Goal: Navigation & Orientation: Find specific page/section

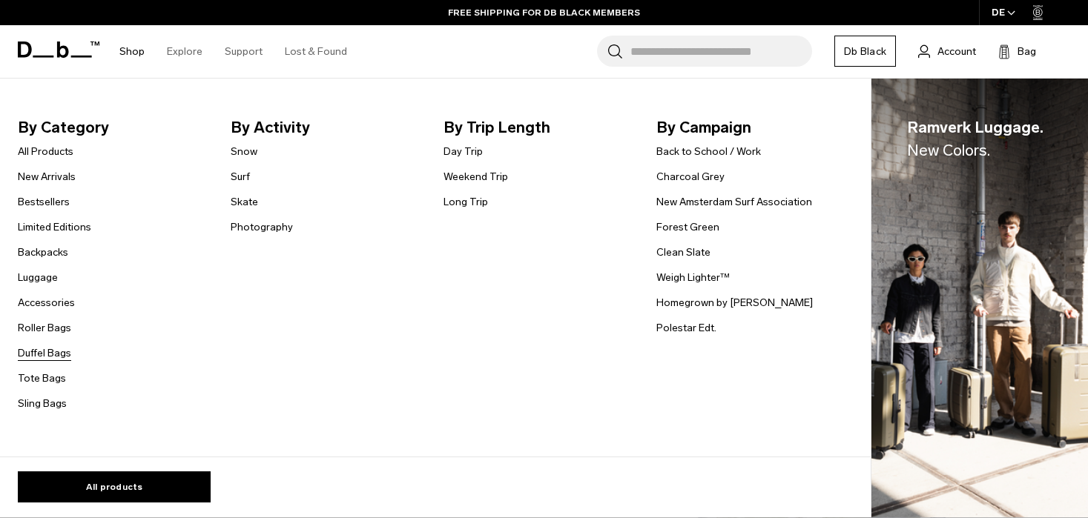
click at [47, 353] on link "Duffel Bags" at bounding box center [44, 354] width 53 height 16
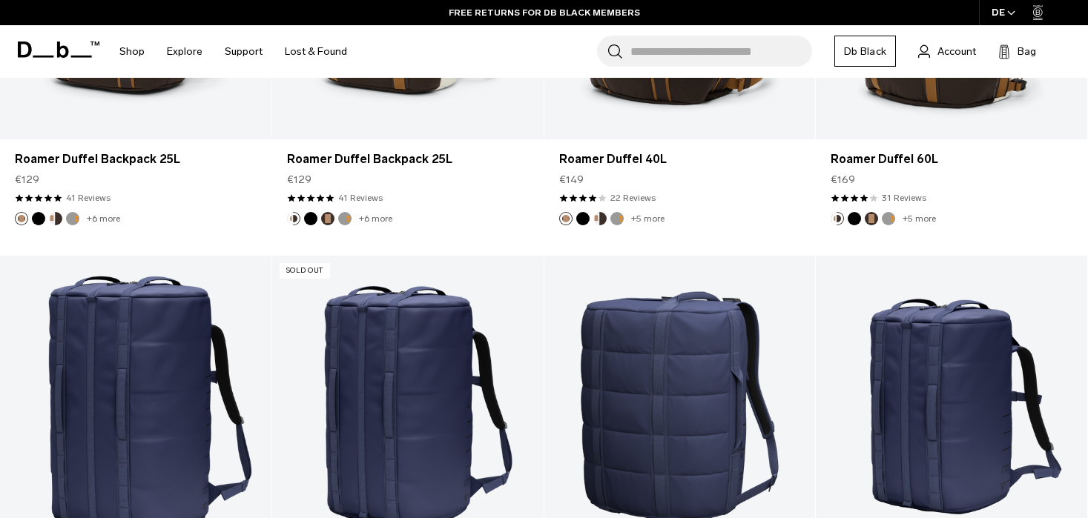
scroll to position [903, 0]
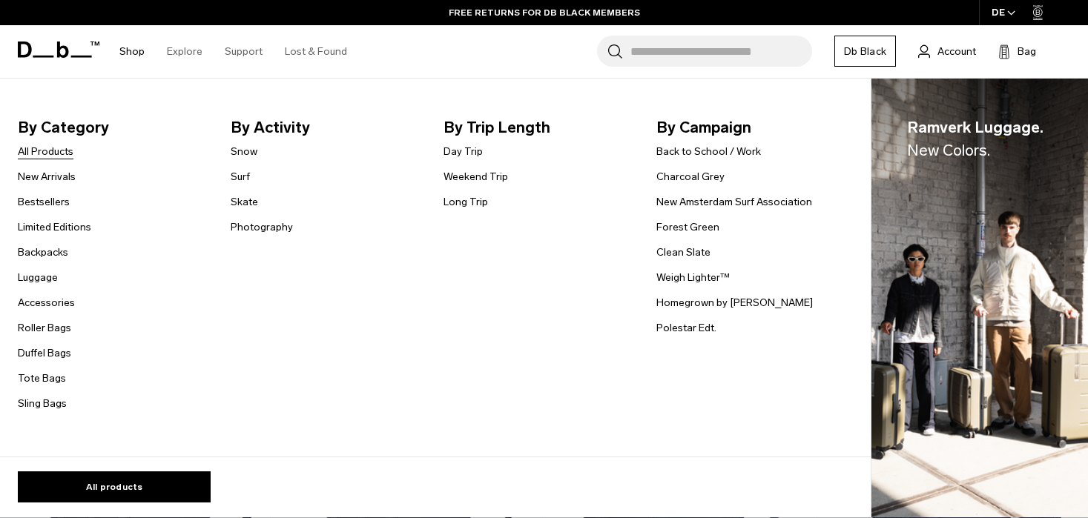
click at [48, 151] on link "All Products" at bounding box center [46, 152] width 56 height 16
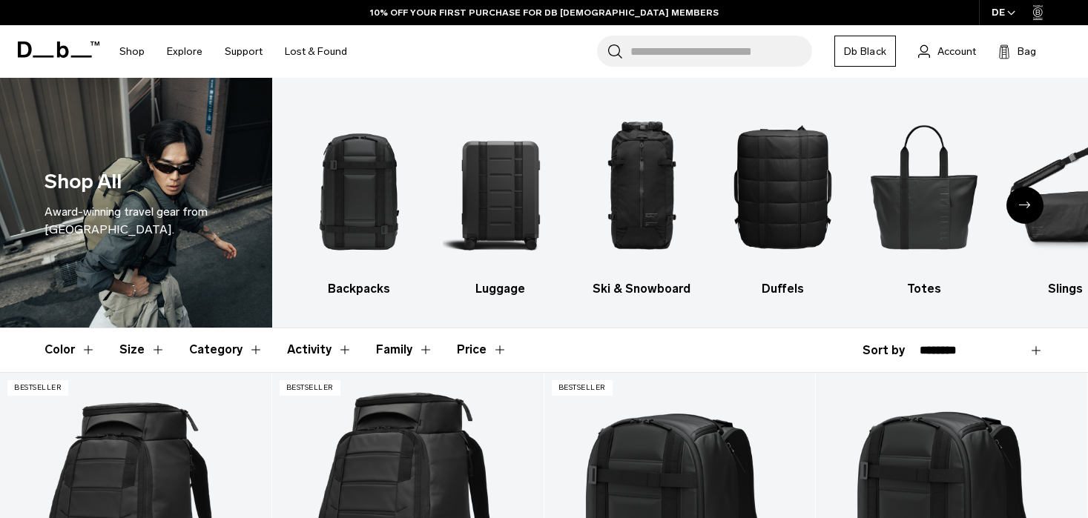
click at [1023, 199] on div "Next slide" at bounding box center [1024, 205] width 37 height 37
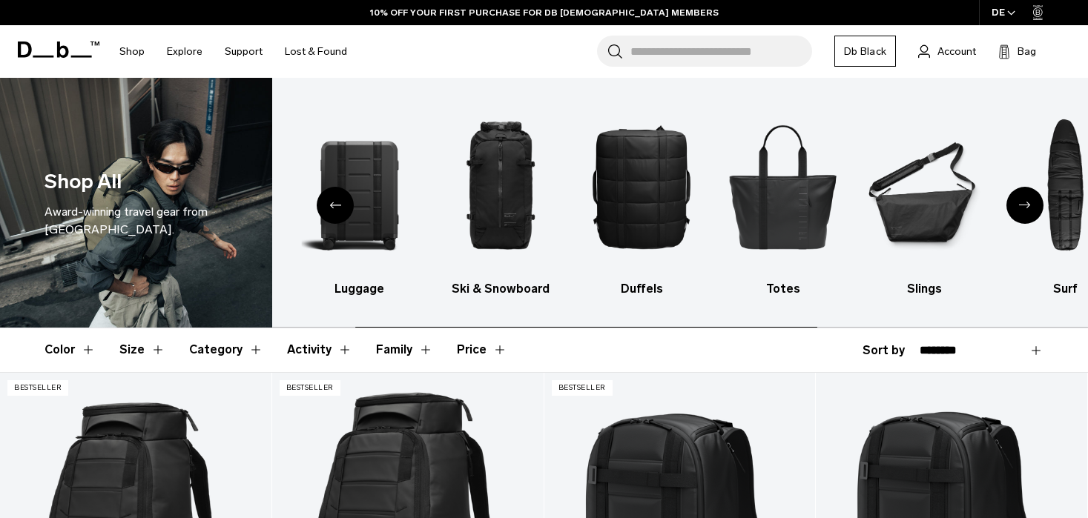
click at [1023, 199] on div "Next slide" at bounding box center [1024, 205] width 37 height 37
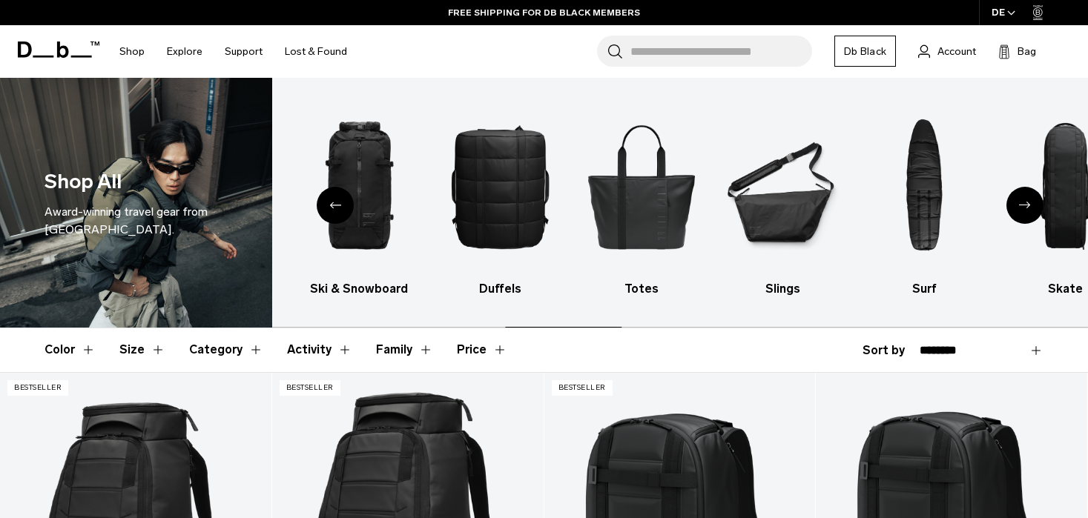
click at [1023, 199] on div "Next slide" at bounding box center [1024, 205] width 37 height 37
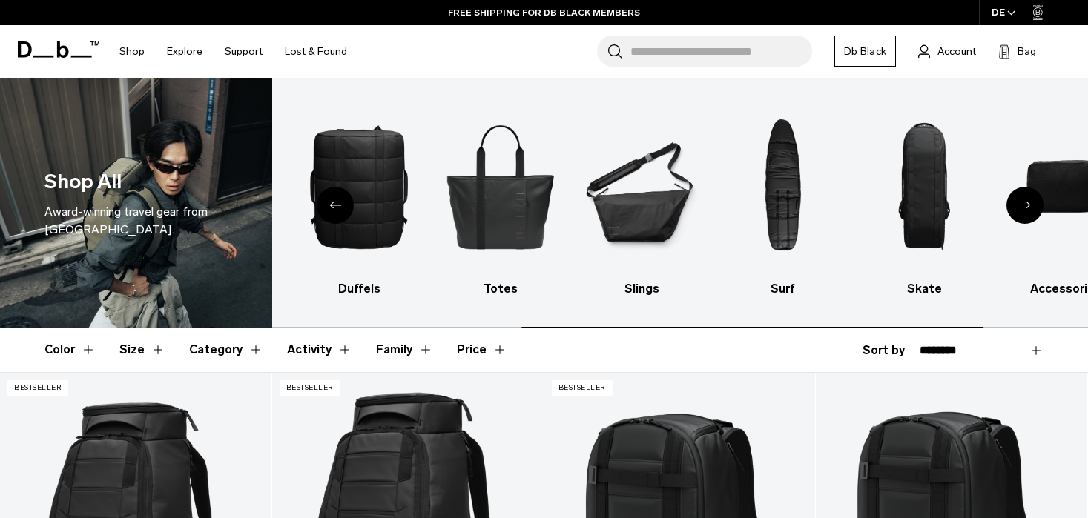
click at [1023, 199] on div "Next slide" at bounding box center [1024, 205] width 37 height 37
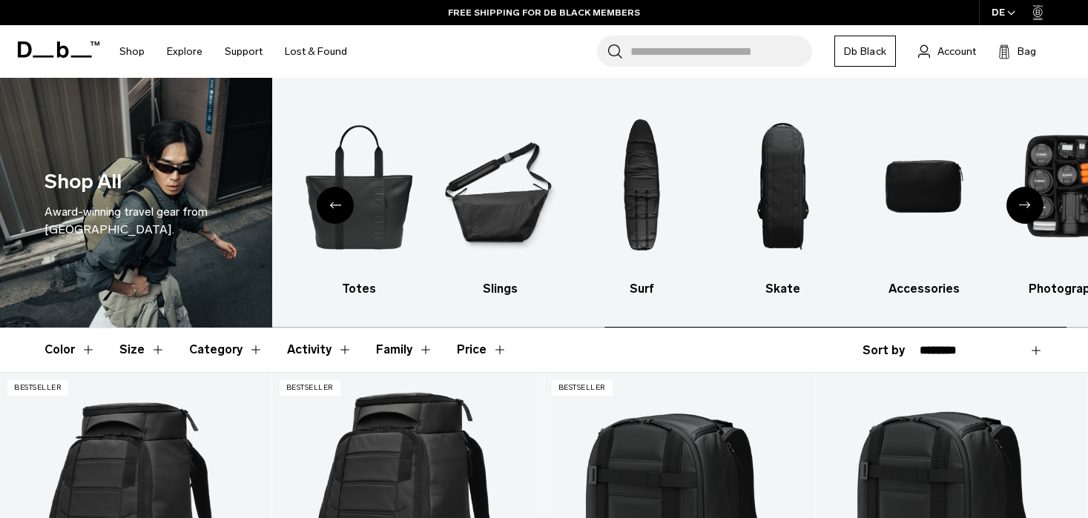
click at [1023, 199] on div "Next slide" at bounding box center [1024, 205] width 37 height 37
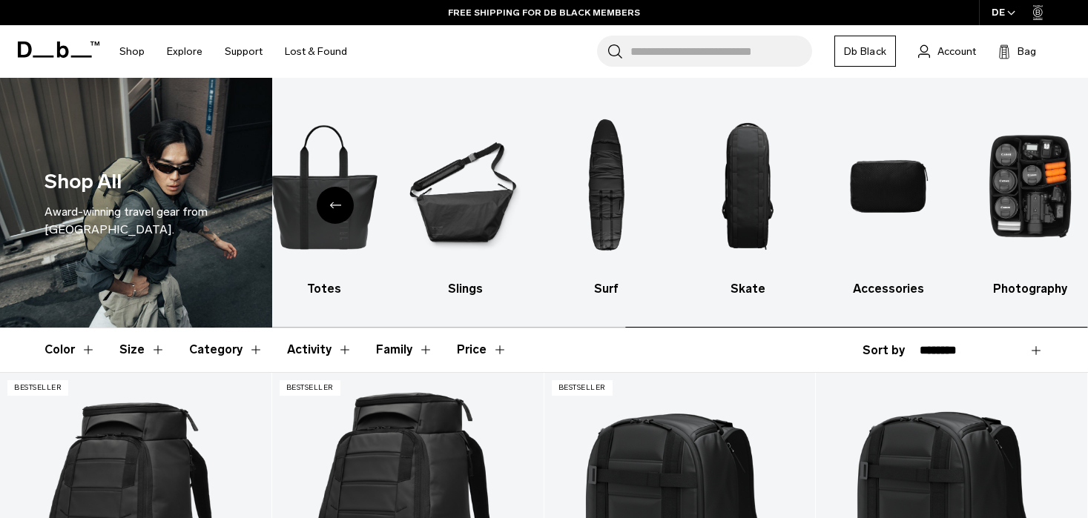
click at [1023, 199] on img "10 / 10" at bounding box center [1029, 186] width 115 height 173
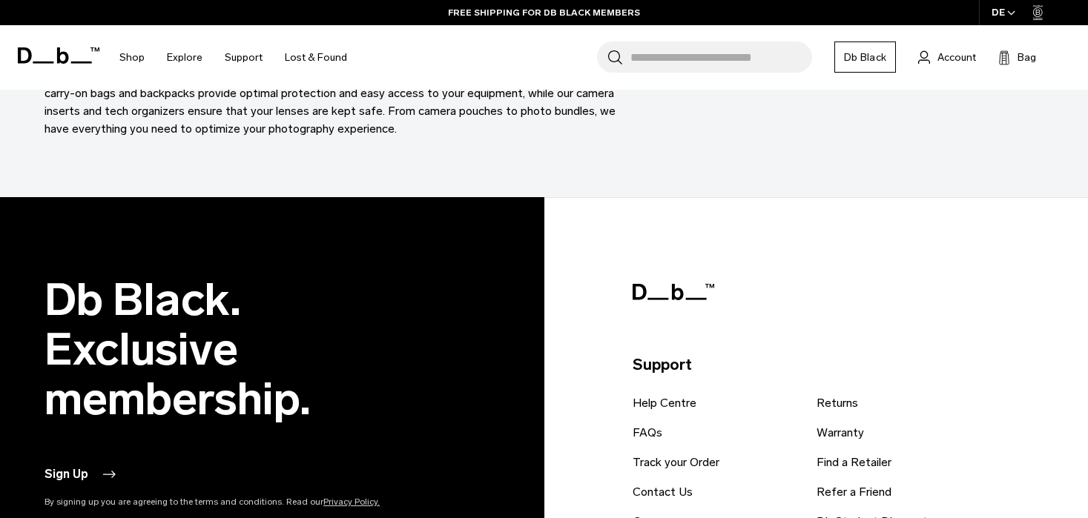
scroll to position [3344, 0]
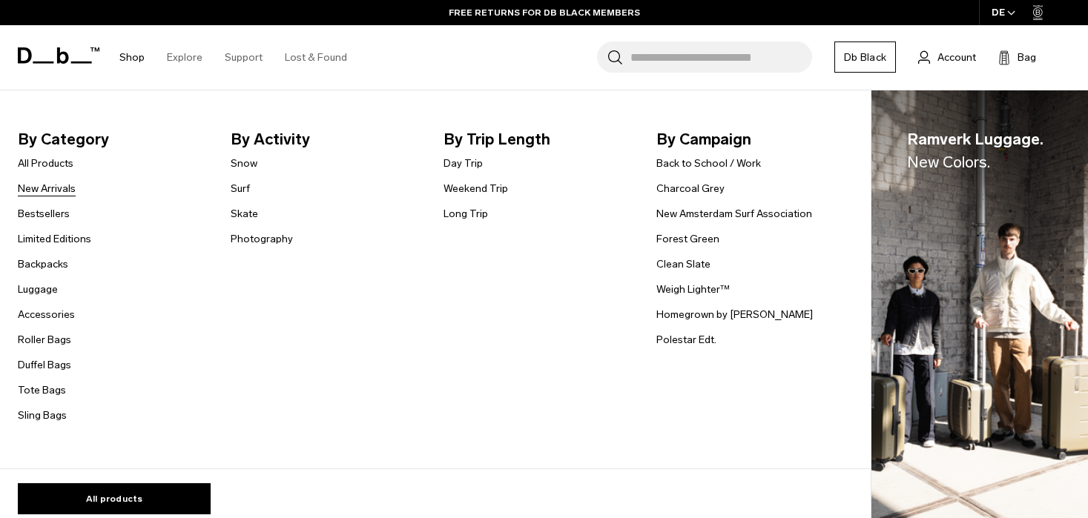
click at [62, 185] on link "New Arrivals" at bounding box center [47, 189] width 58 height 16
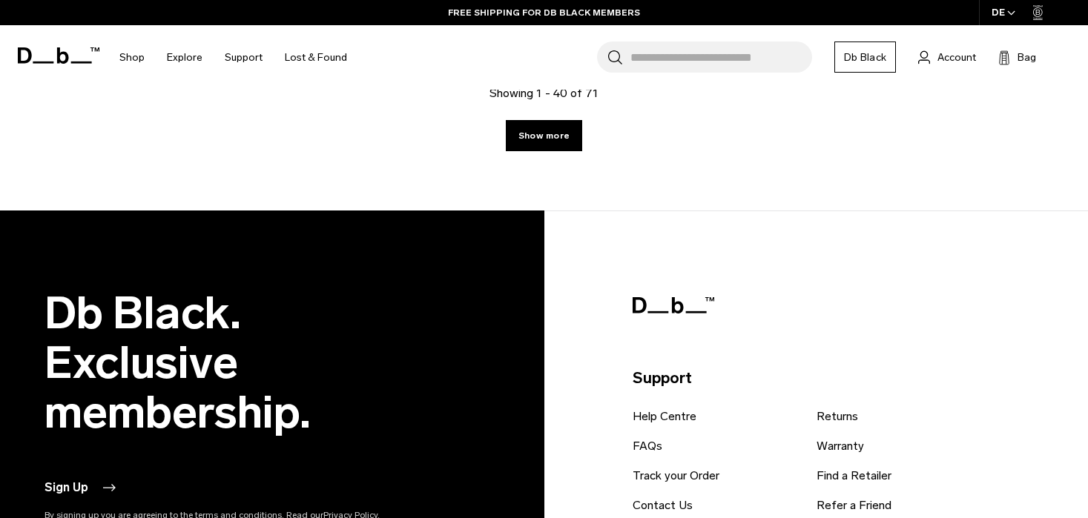
scroll to position [4638, 0]
